Goal: Task Accomplishment & Management: Manage account settings

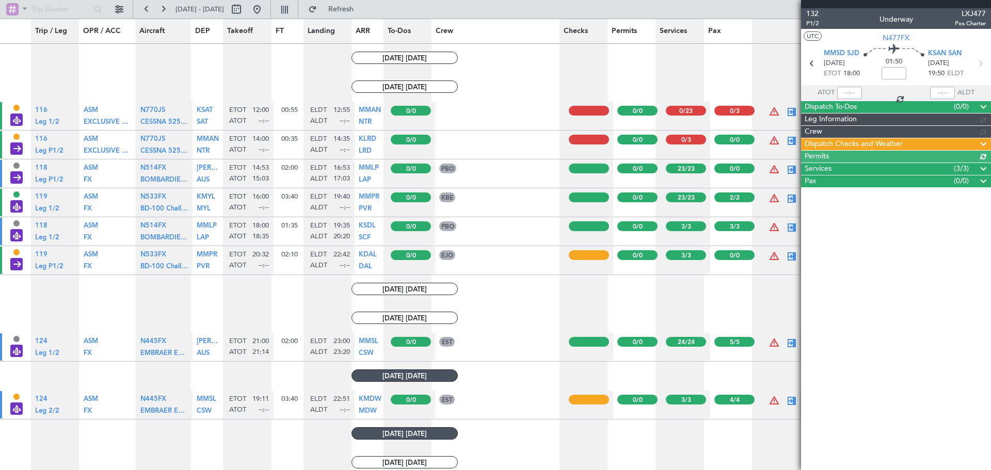
scroll to position [723, 0]
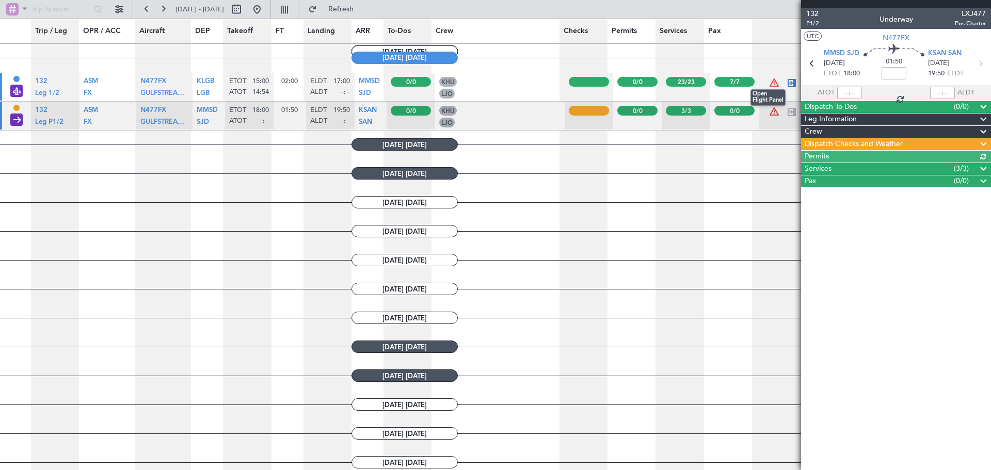
click at [786, 83] on div at bounding box center [792, 83] width 12 height 12
type input "14:54"
type input "7"
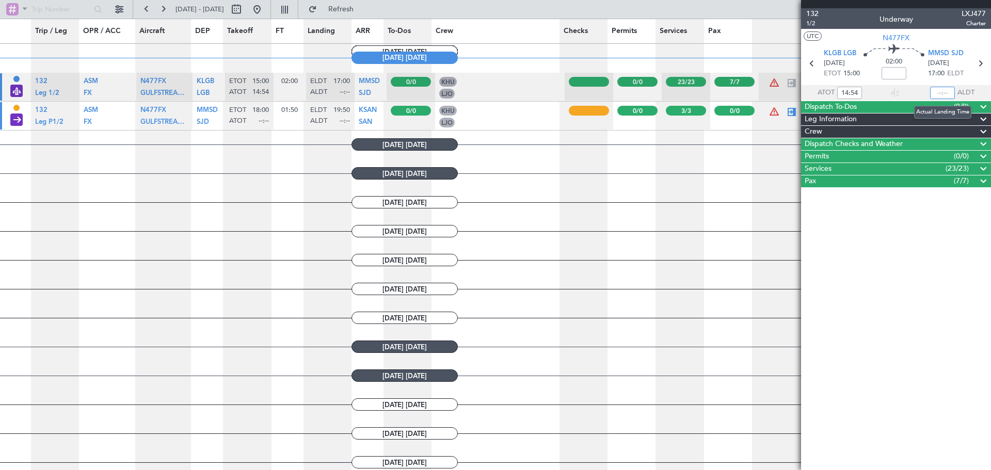
click at [944, 91] on input "text" at bounding box center [942, 93] width 25 height 12
type input "16:51"
click at [895, 107] on div "Dispatch To-Dos (0/0)" at bounding box center [896, 107] width 190 height 12
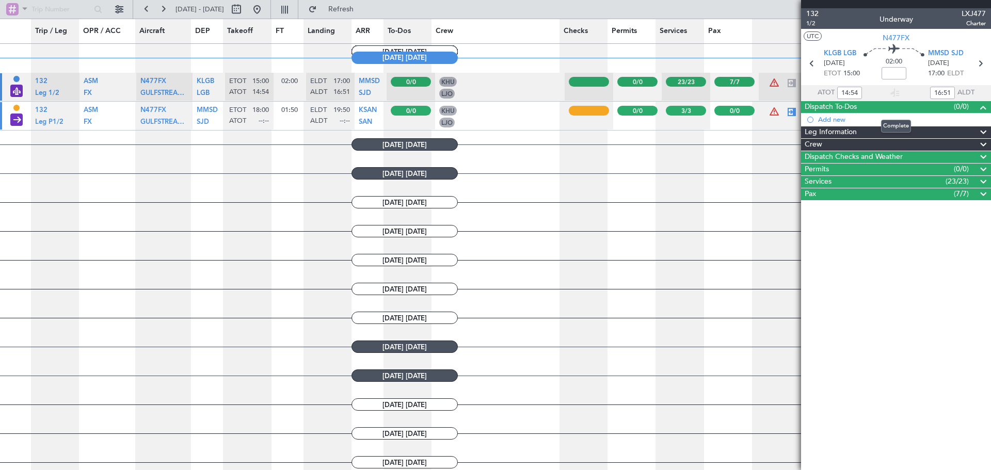
click at [895, 107] on div "Dispatch To-Dos (0/0)" at bounding box center [896, 107] width 190 height 12
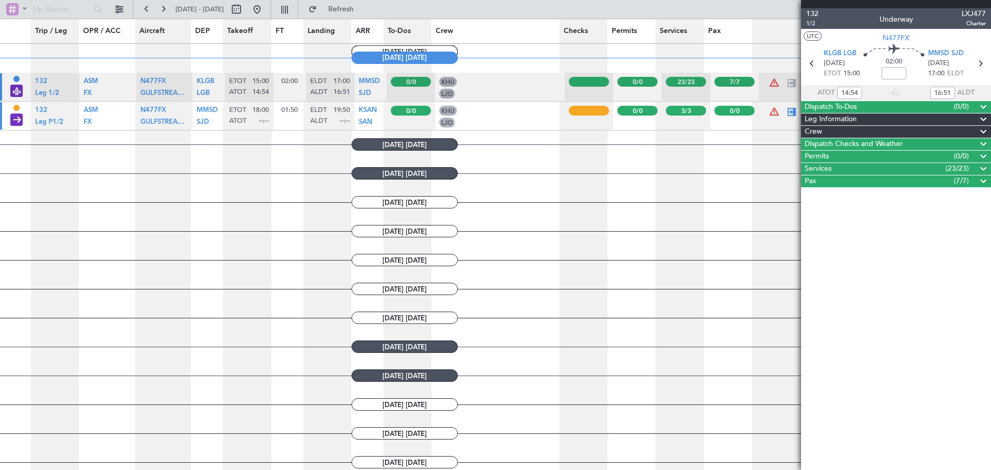
click at [850, 121] on span "Leg Information" at bounding box center [831, 120] width 52 height 12
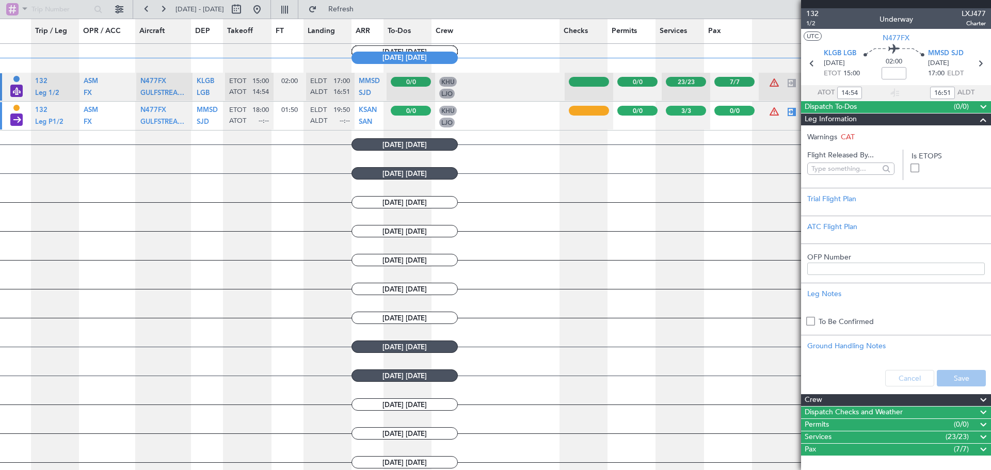
click at [850, 121] on span "Leg Information" at bounding box center [831, 120] width 52 height 12
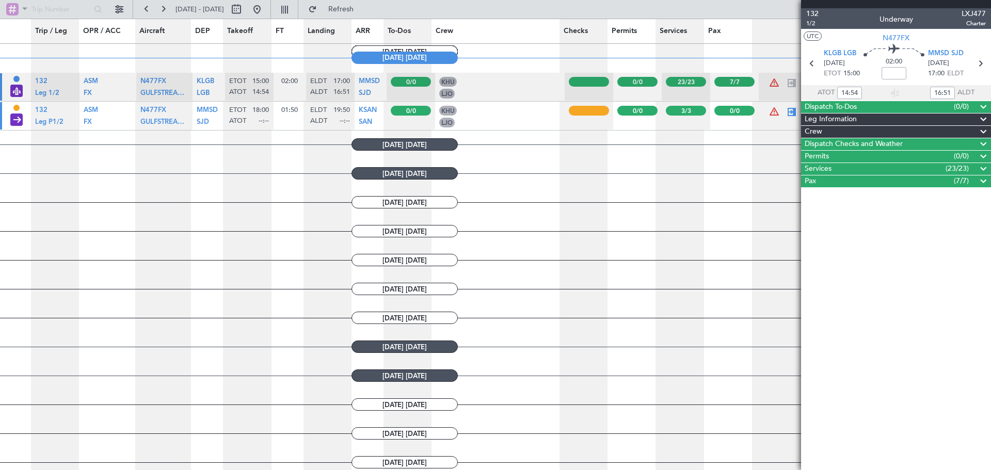
click at [845, 130] on div "Crew" at bounding box center [896, 132] width 190 height 12
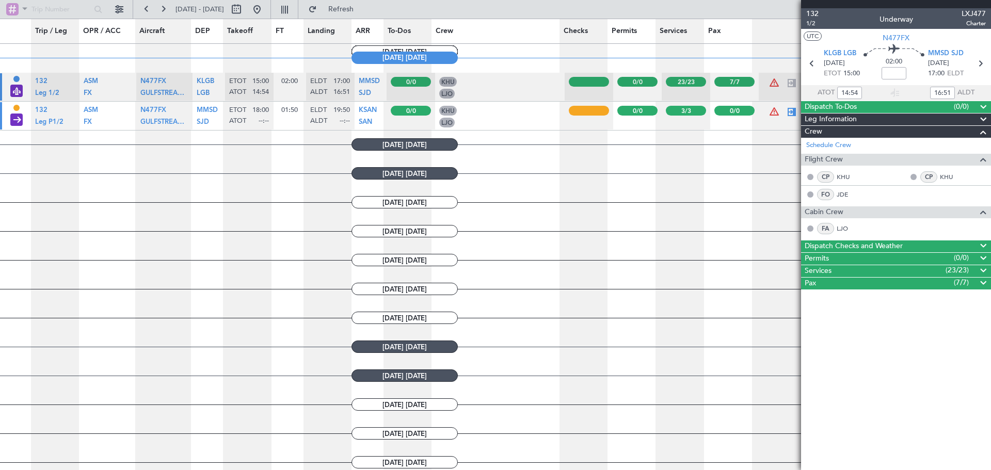
click at [845, 130] on div "Crew" at bounding box center [896, 132] width 190 height 12
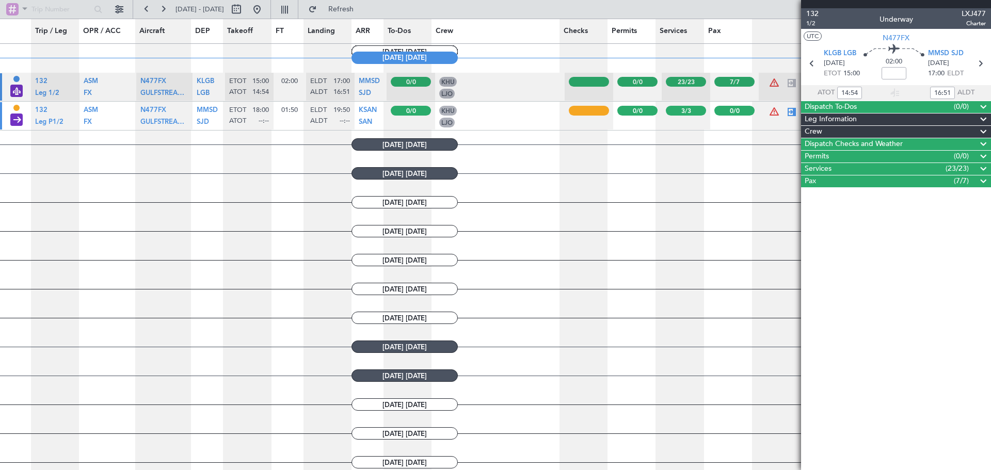
click at [838, 145] on span "Dispatch Checks and Weather" at bounding box center [854, 144] width 98 height 12
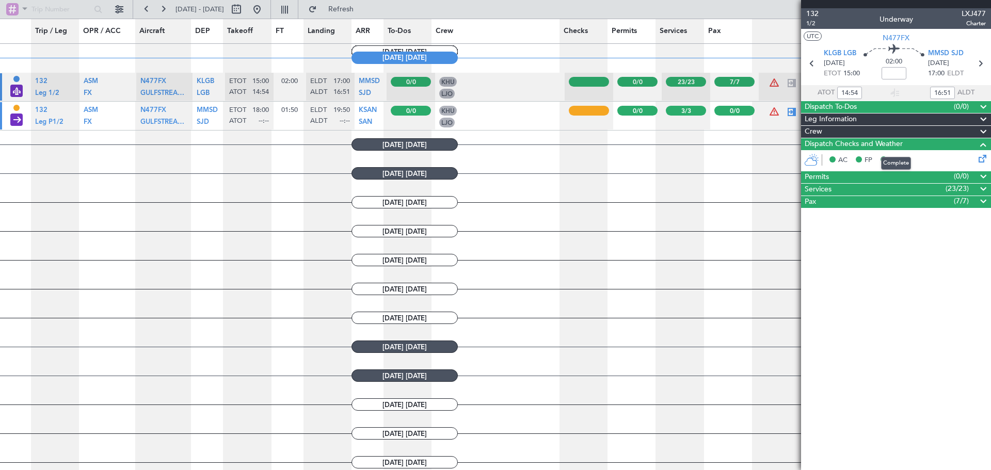
click at [838, 145] on span "Dispatch Checks and Weather" at bounding box center [854, 144] width 98 height 12
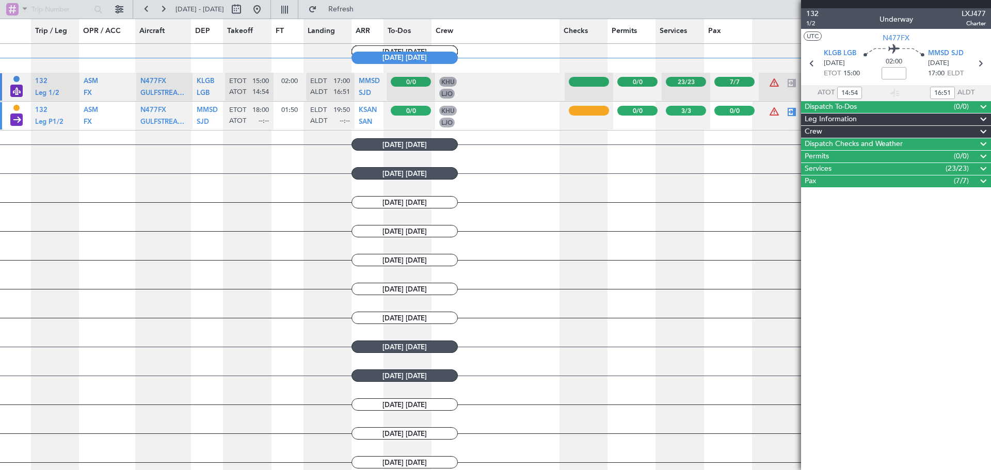
click at [825, 179] on div "Pax (7/7)" at bounding box center [896, 182] width 190 height 12
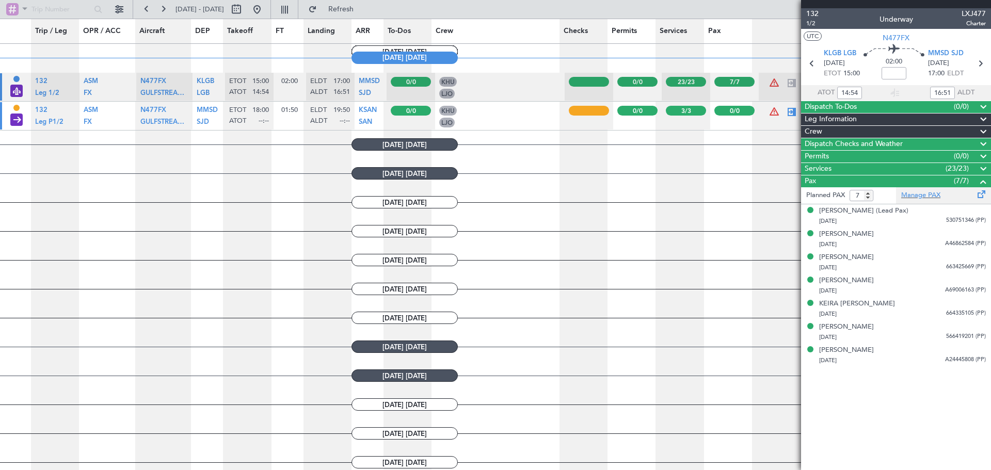
click at [915, 201] on div "Manage PAX" at bounding box center [943, 195] width 95 height 17
